Goal: Transaction & Acquisition: Purchase product/service

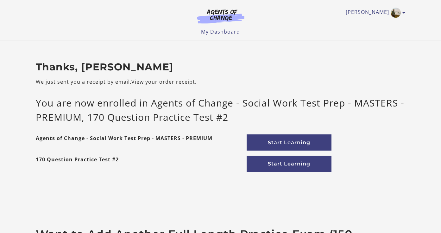
scroll to position [7, 0]
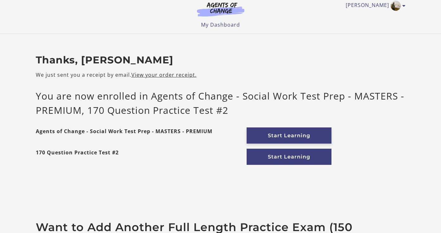
click at [273, 128] on link "Start Learning" at bounding box center [289, 135] width 85 height 16
